Goal: Information Seeking & Learning: Learn about a topic

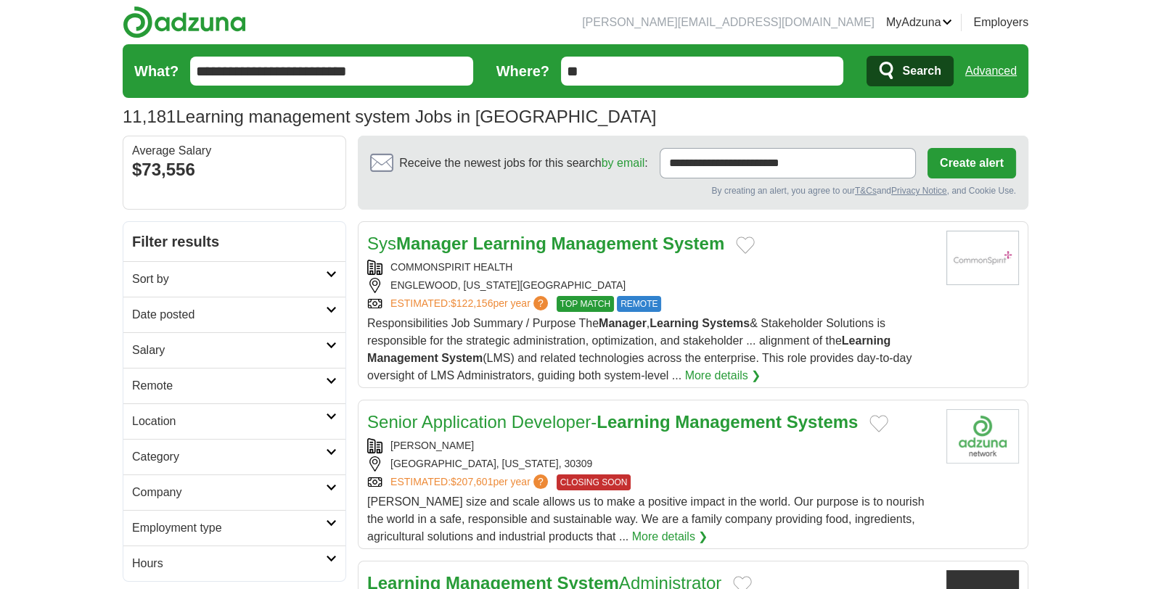
drag, startPoint x: 564, startPoint y: 323, endPoint x: 401, endPoint y: 332, distance: 163.6
click at [401, 275] on div "COMMONSPIRIT HEALTH" at bounding box center [651, 267] width 568 height 15
drag, startPoint x: 74, startPoint y: 175, endPoint x: 73, endPoint y: 158, distance: 17.5
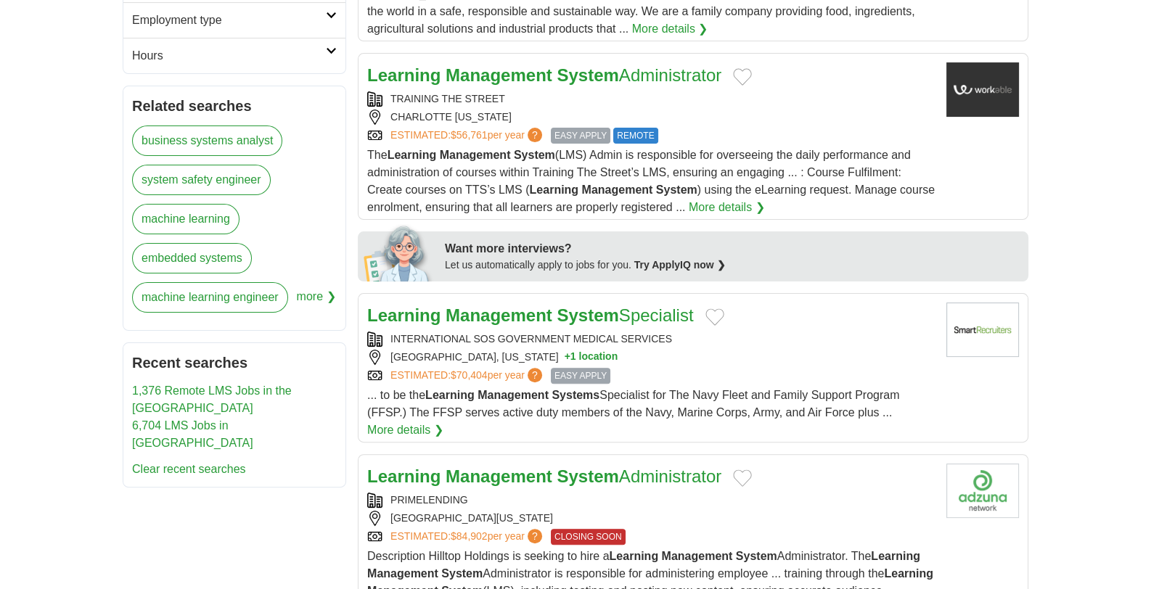
scroll to position [580, 0]
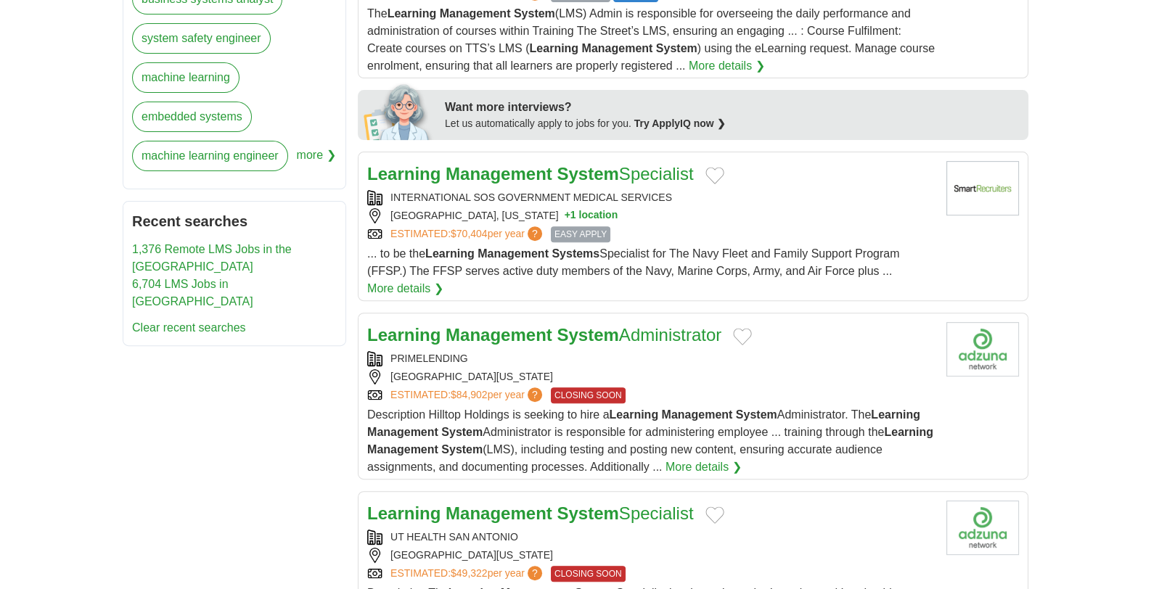
scroll to position [653, 0]
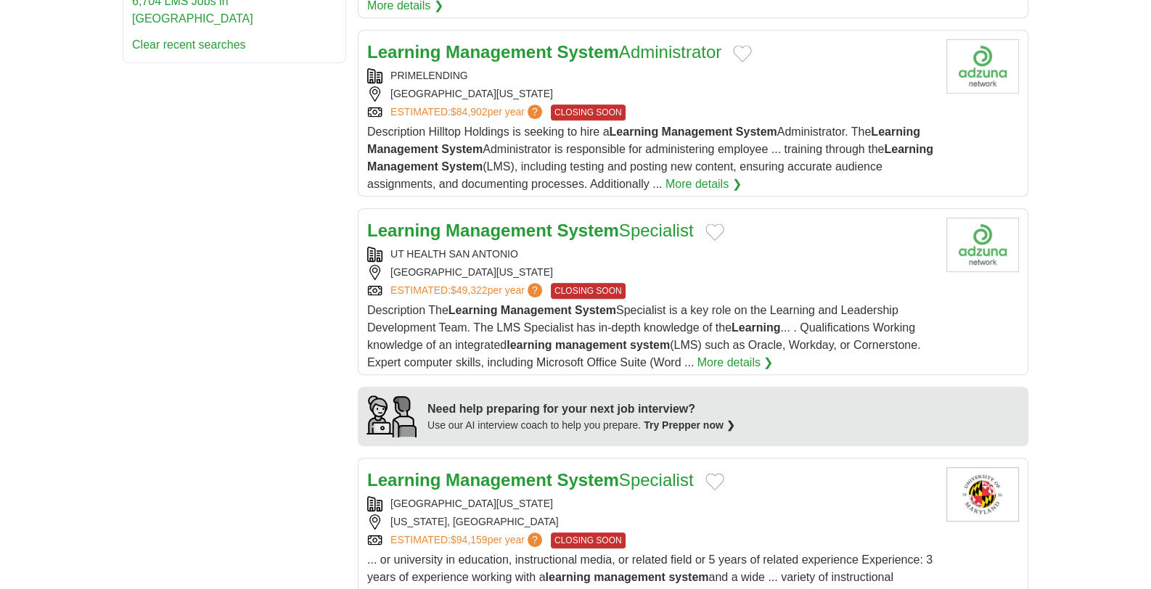
scroll to position [944, 0]
